Goal: Transaction & Acquisition: Purchase product/service

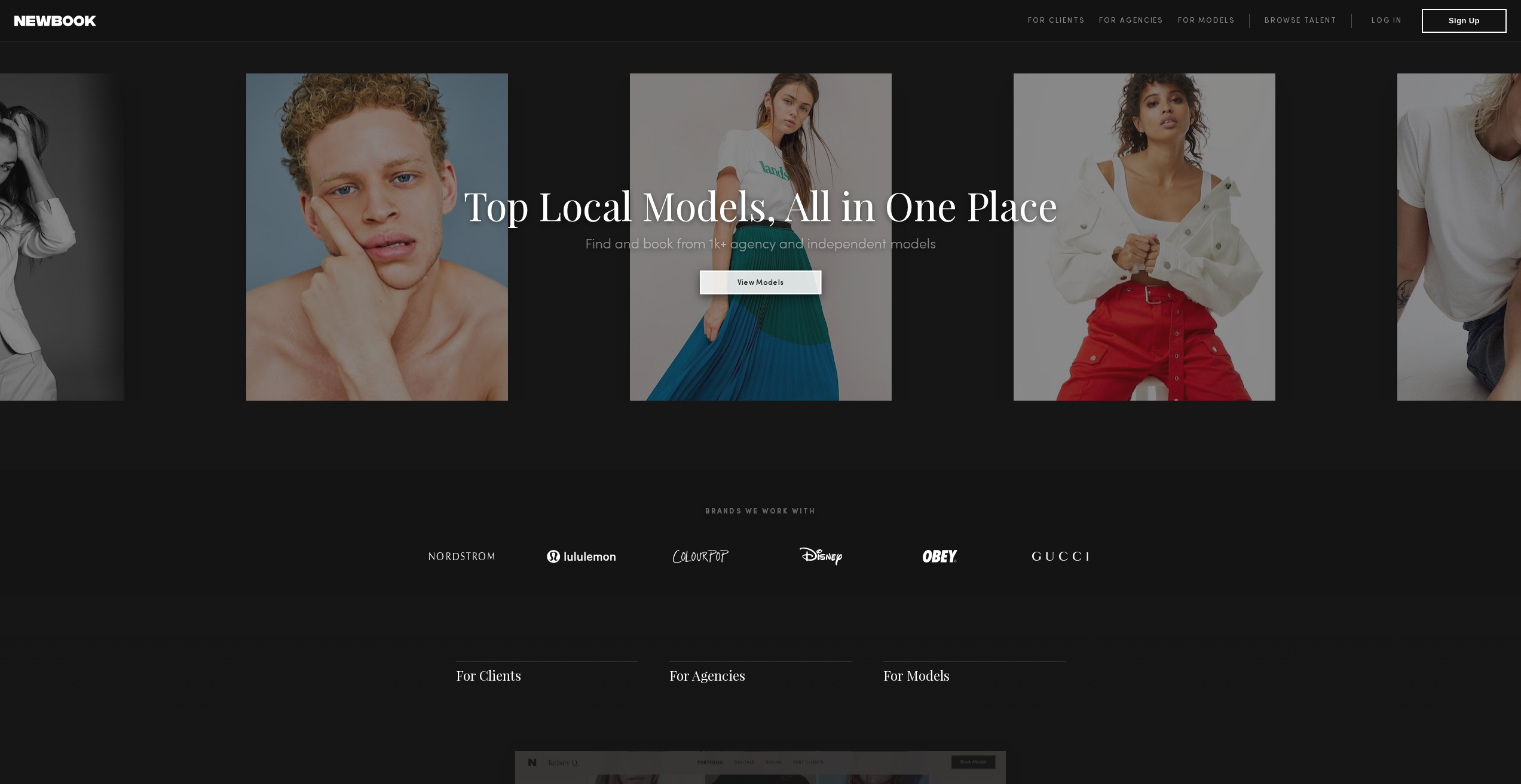
click at [766, 272] on button "View Models" at bounding box center [760, 282] width 121 height 23
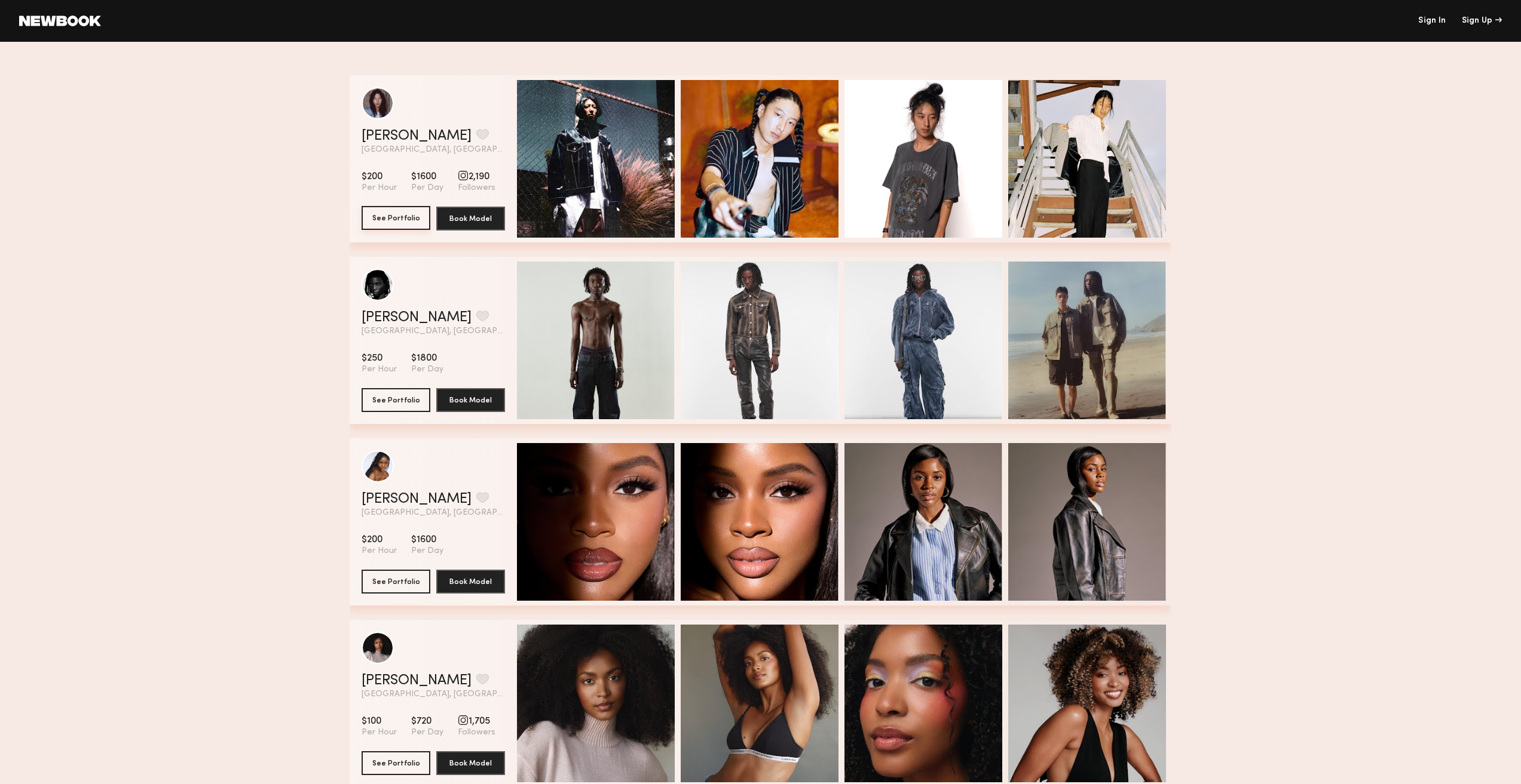
click at [394, 214] on button "See Portfolio" at bounding box center [396, 217] width 69 height 23
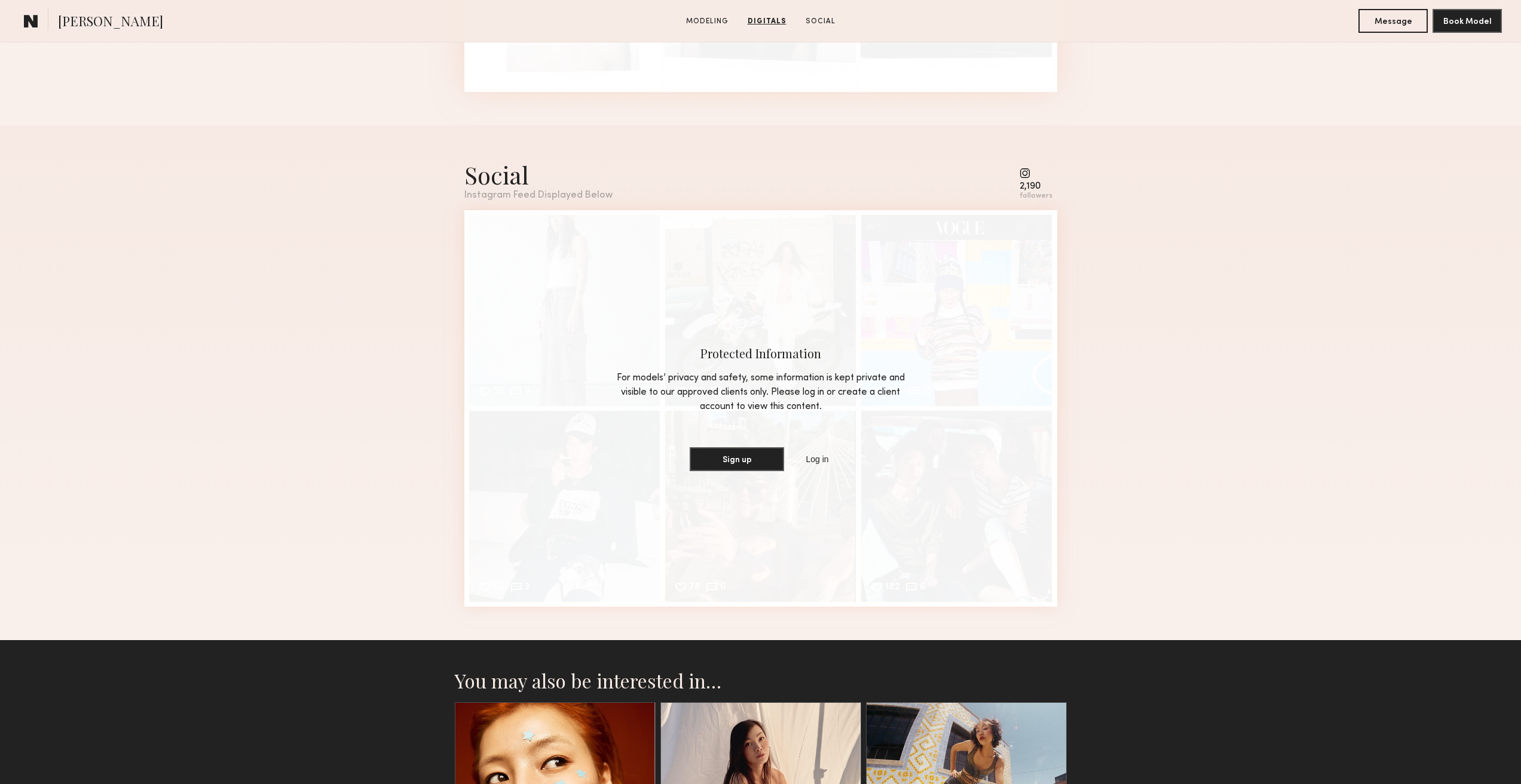
scroll to position [1809, 0]
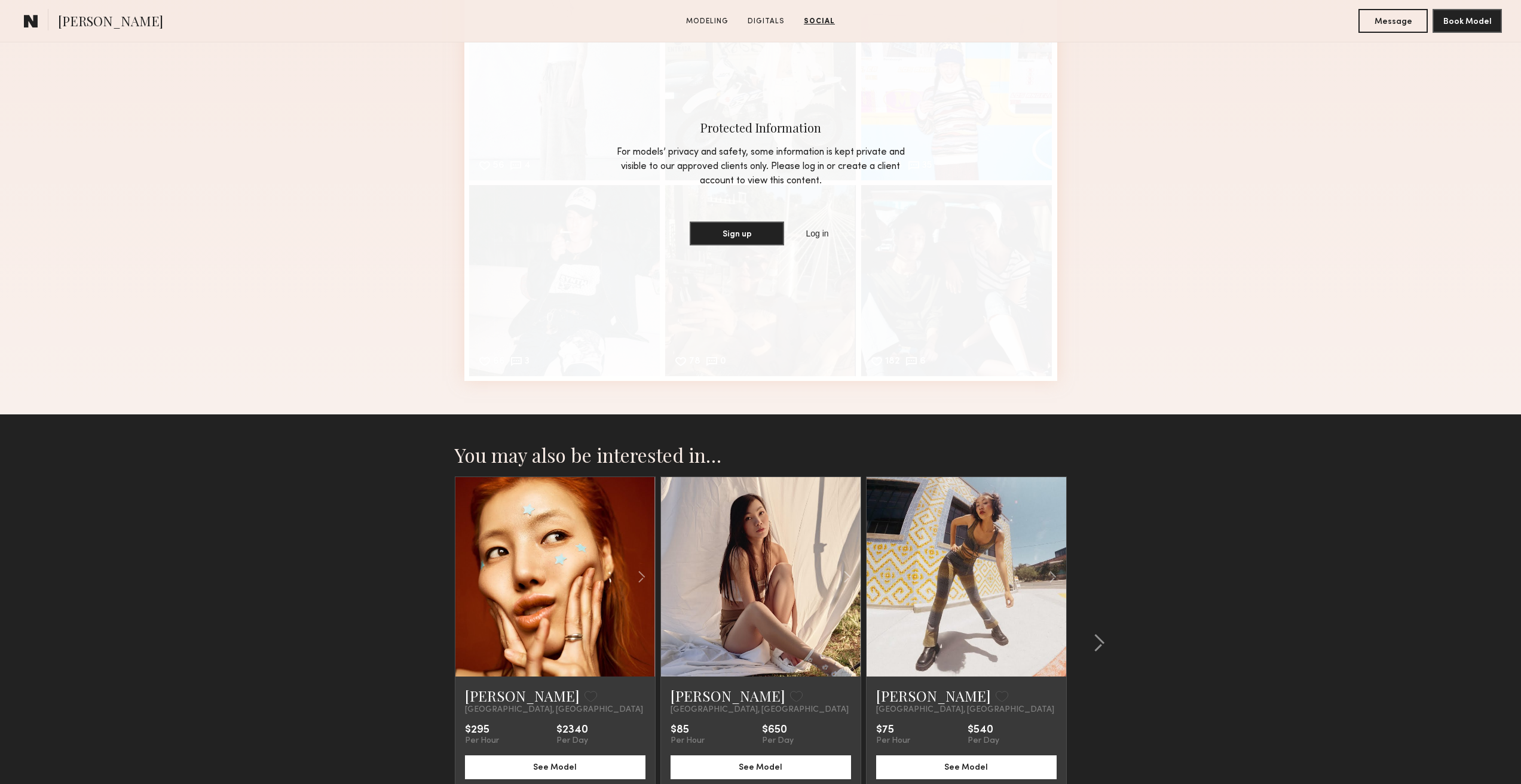
click at [730, 585] on link at bounding box center [761, 576] width 68 height 199
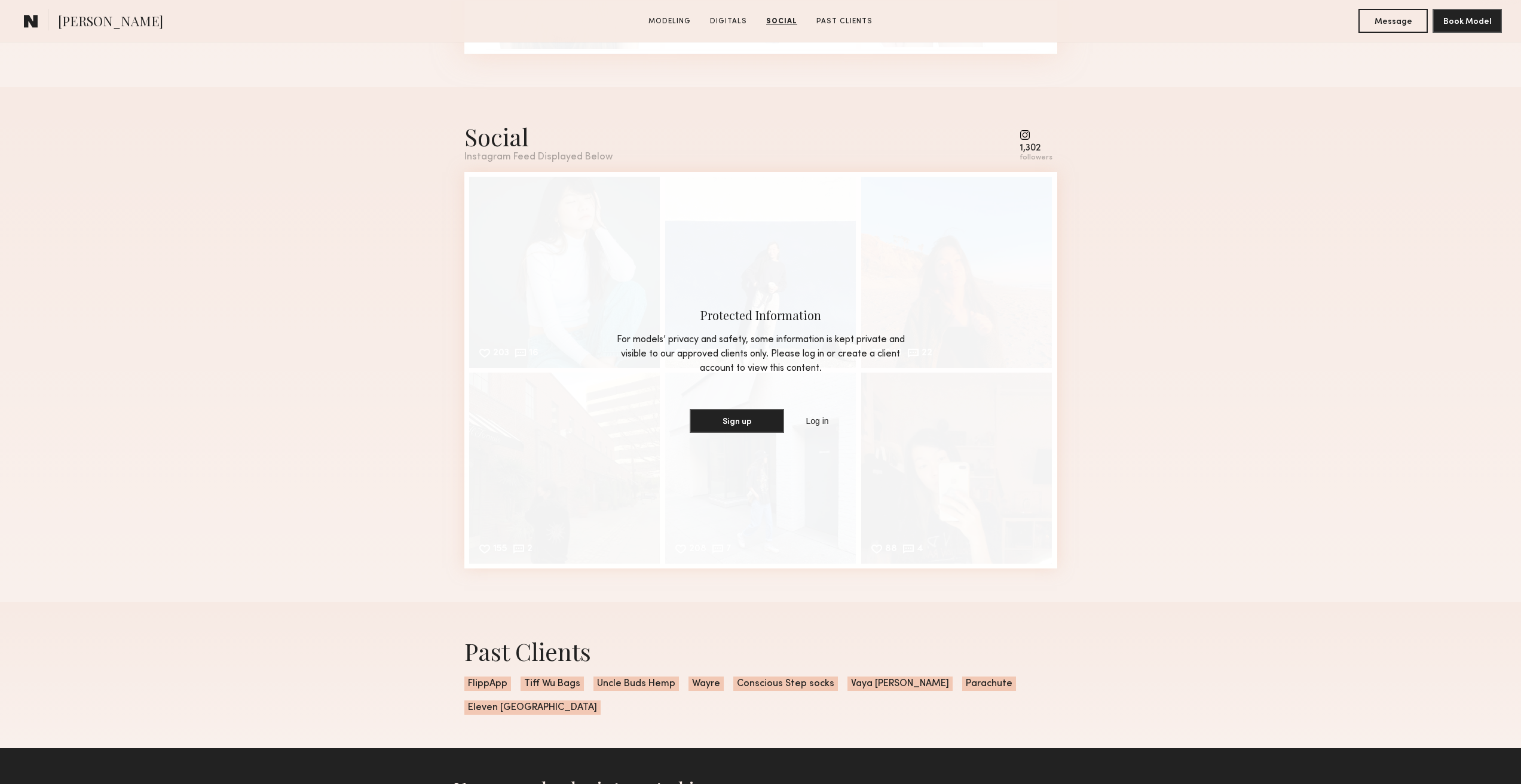
scroll to position [2039, 0]
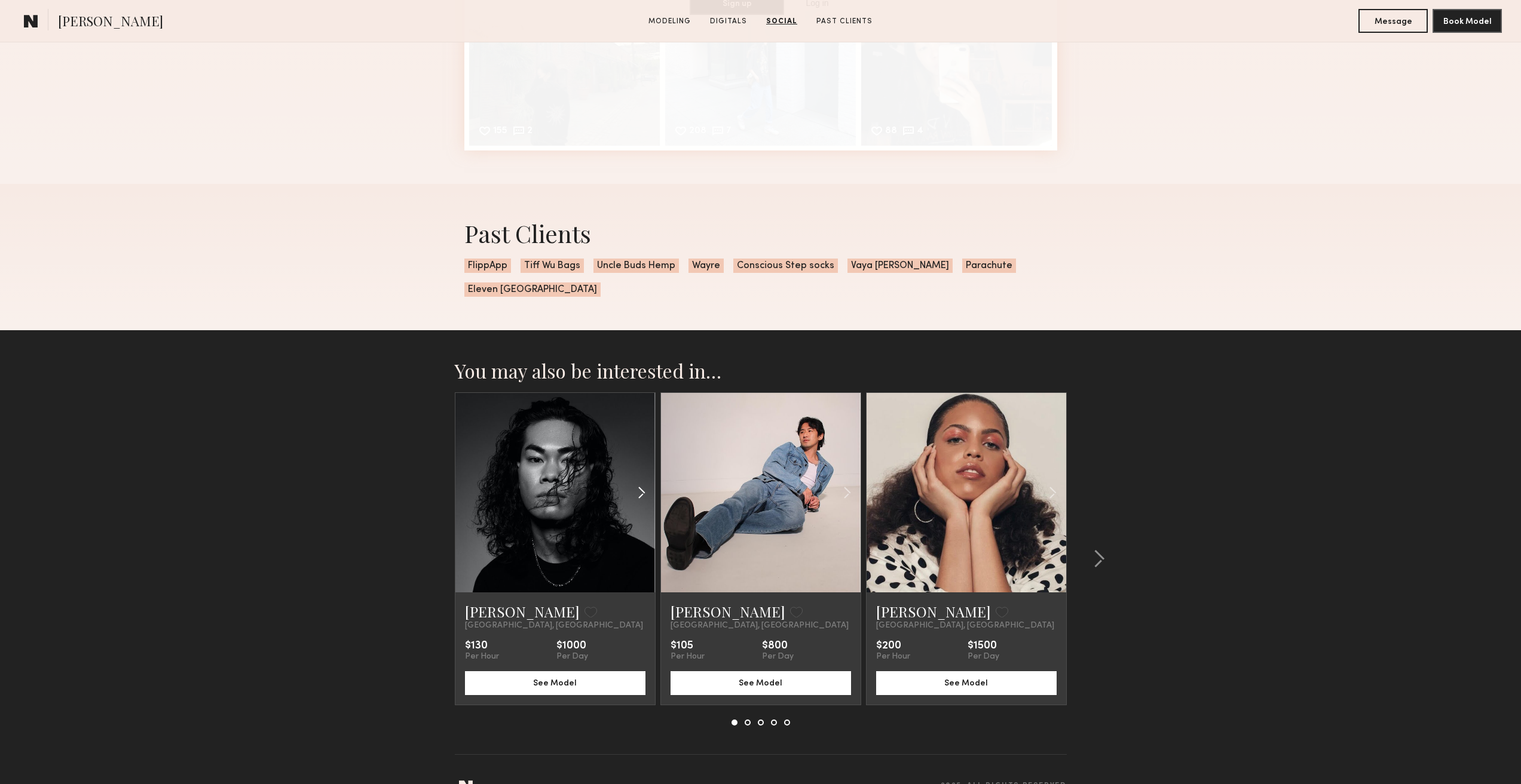
click at [616, 463] on div at bounding box center [622, 492] width 66 height 199
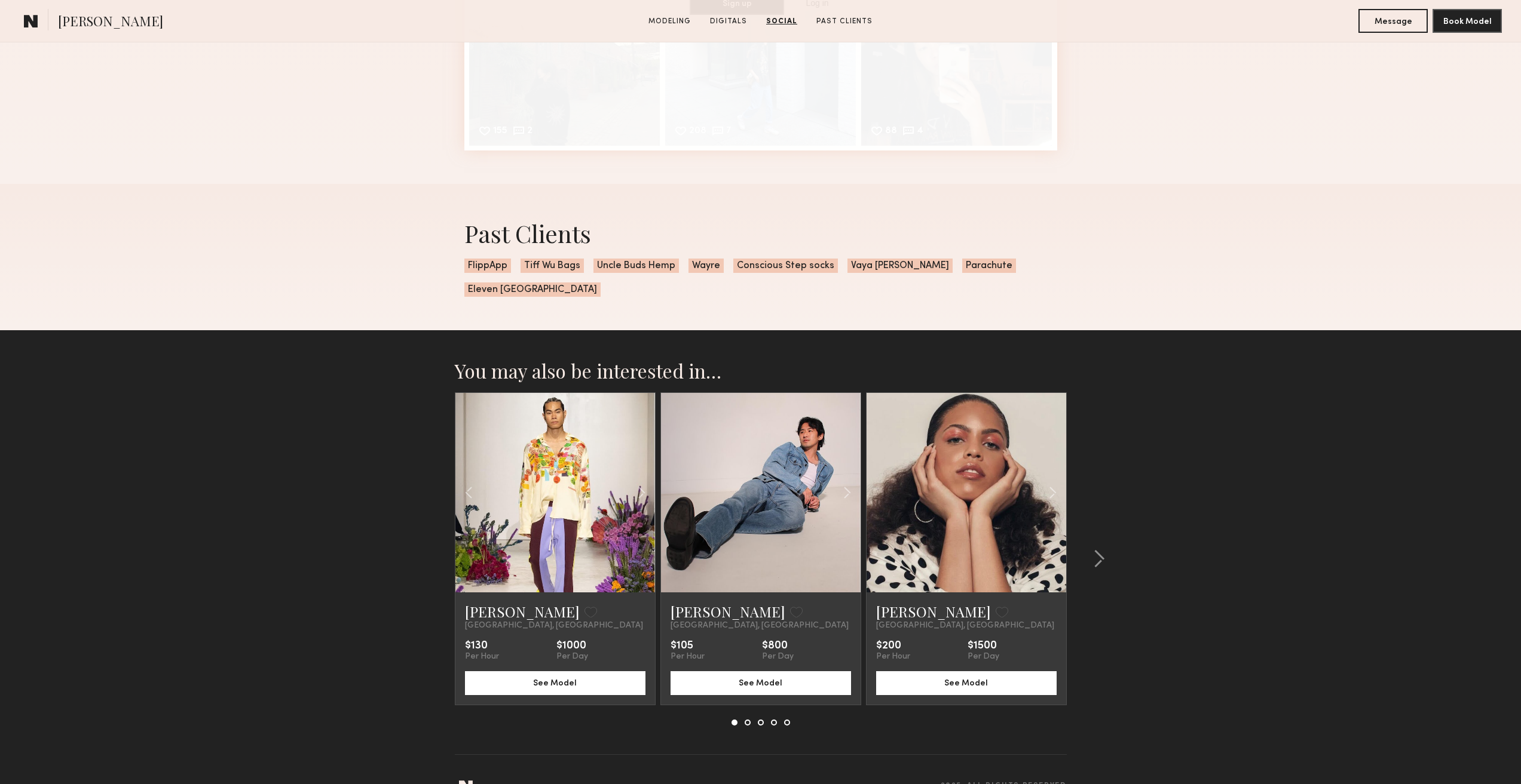
click at [576, 449] on link at bounding box center [555, 492] width 68 height 199
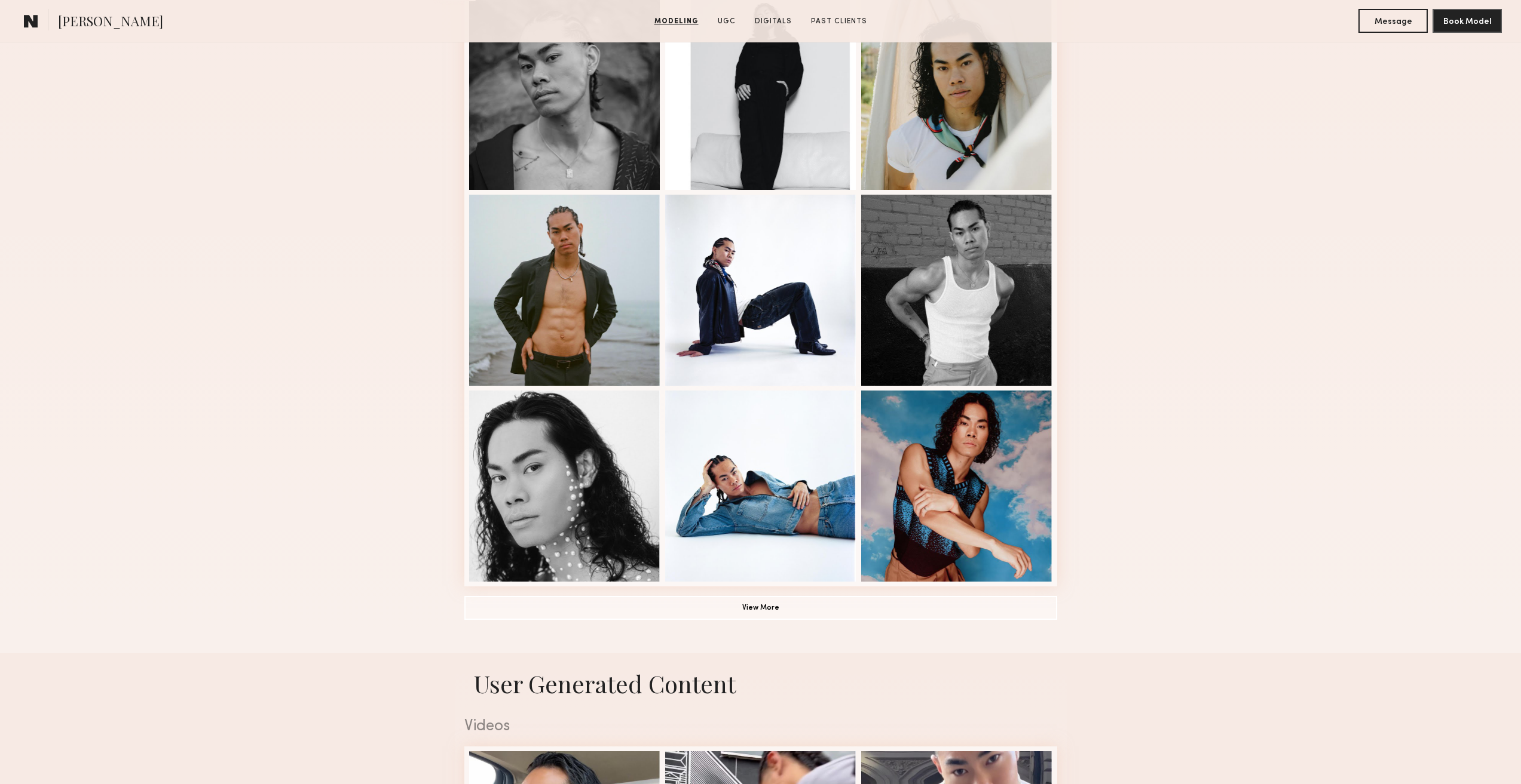
scroll to position [657, 0]
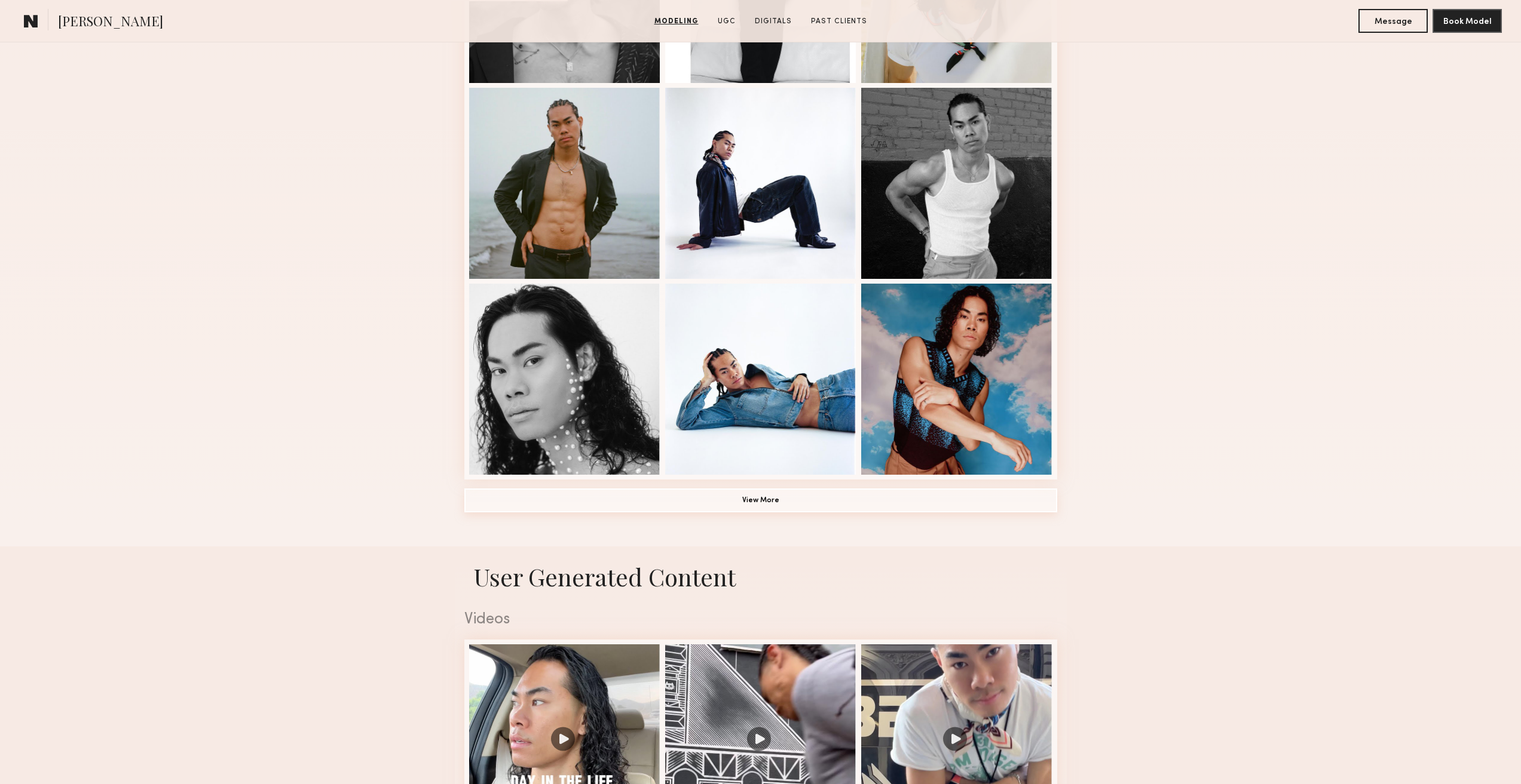
click at [767, 496] on button "View More" at bounding box center [761, 500] width 593 height 23
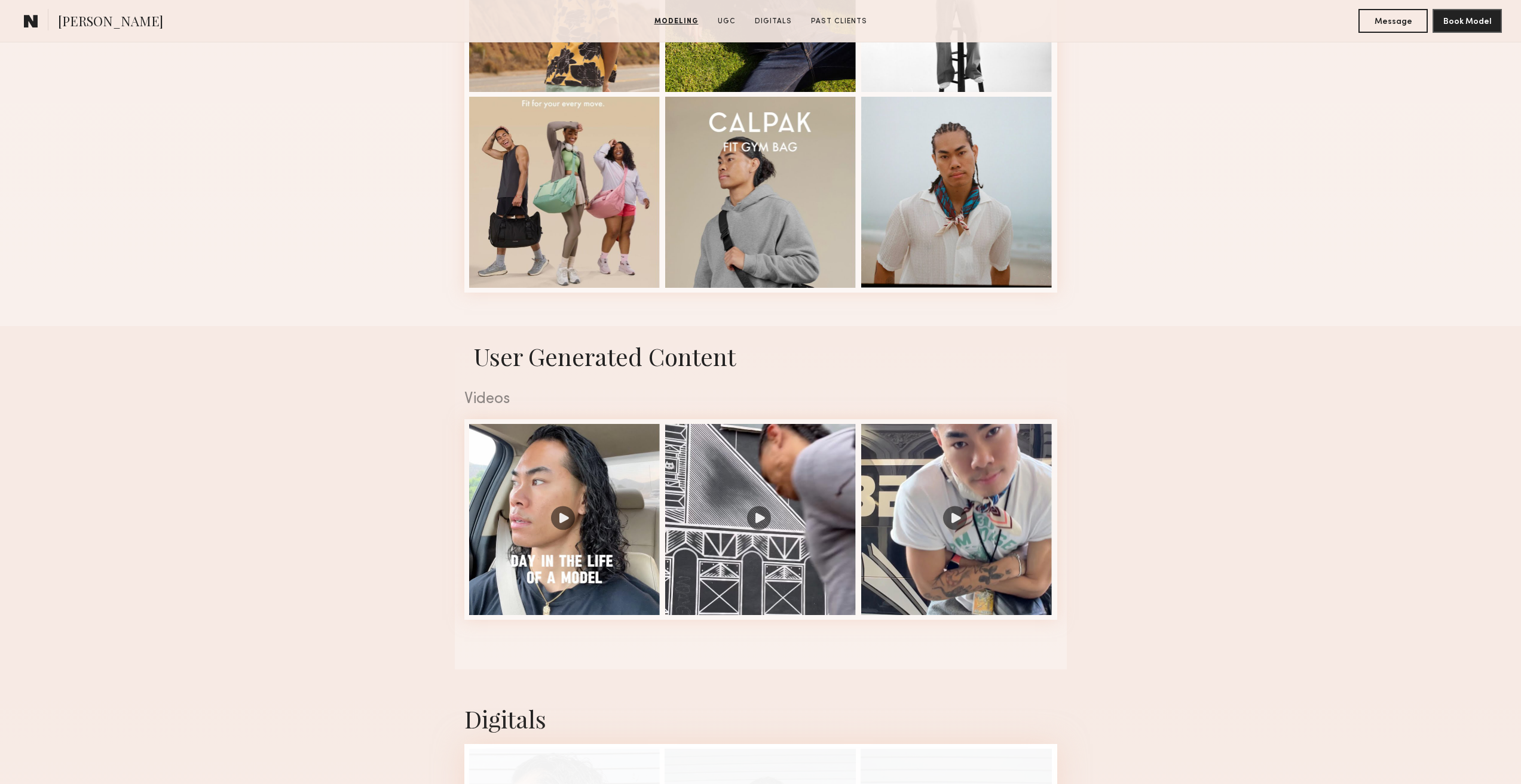
scroll to position [1791, 0]
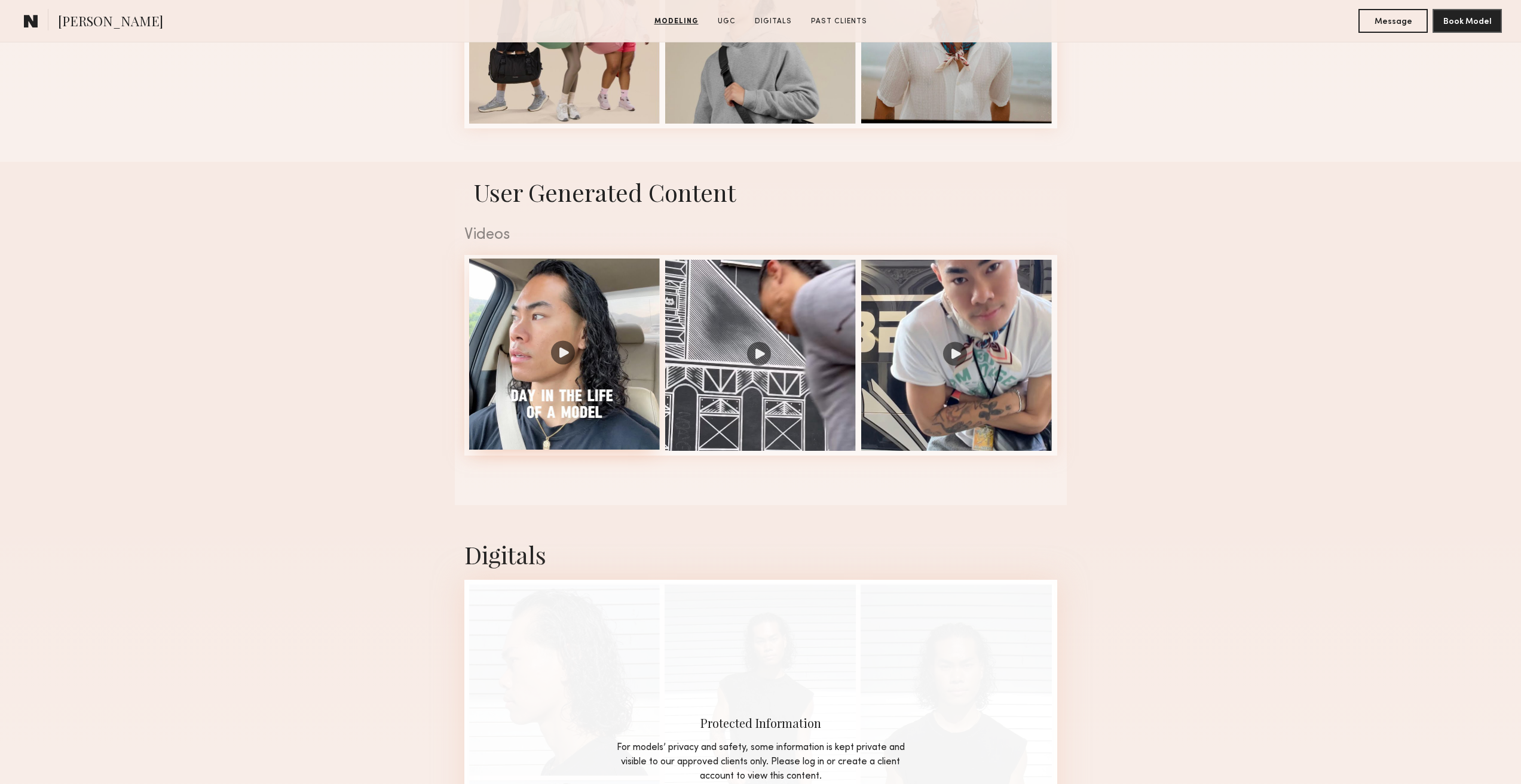
click at [625, 384] on div at bounding box center [564, 355] width 191 height 191
